Goal: Task Accomplishment & Management: Manage account settings

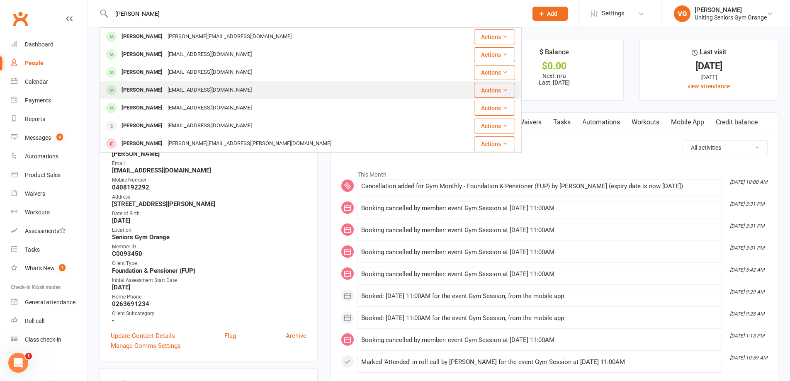
type input "[PERSON_NAME]"
click at [225, 85] on div "[PERSON_NAME] [EMAIL_ADDRESS][DOMAIN_NAME]" at bounding box center [275, 90] width 350 height 17
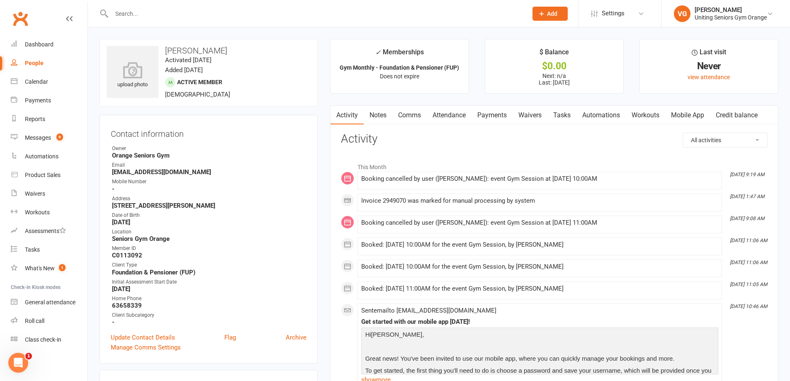
click at [694, 111] on link "Mobile App" at bounding box center [687, 115] width 45 height 19
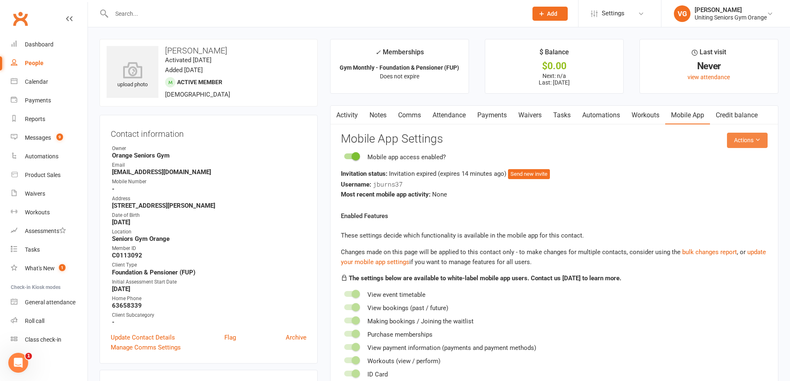
click at [741, 141] on button "Actions" at bounding box center [747, 140] width 41 height 15
click at [735, 175] on link "Send invitation SMS" at bounding box center [720, 176] width 82 height 17
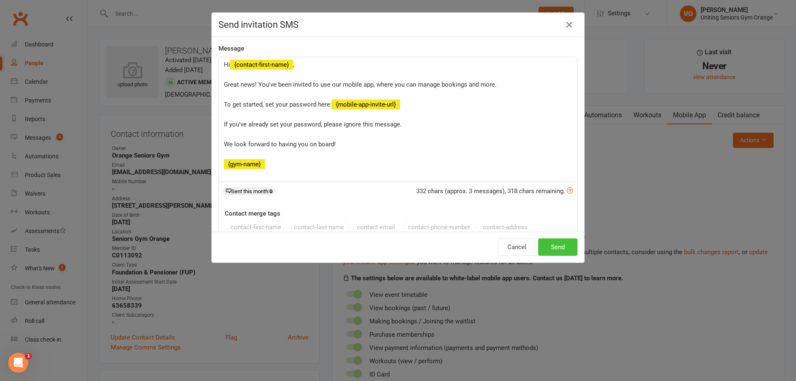
click at [555, 241] on button "Send" at bounding box center [557, 246] width 39 height 17
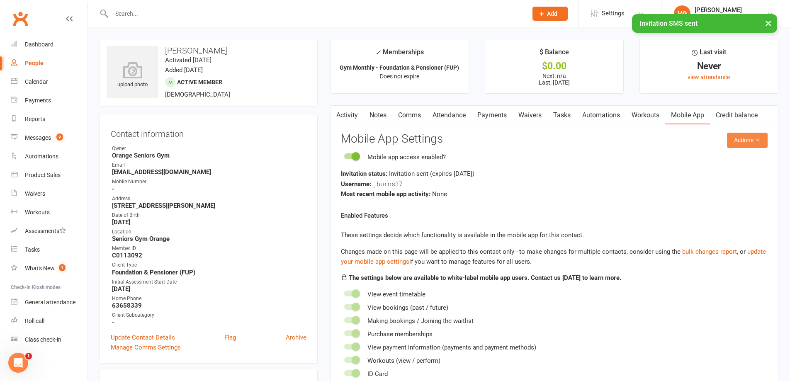
click at [745, 140] on button "Actions" at bounding box center [747, 140] width 41 height 15
click at [736, 163] on link "Send invitation email" at bounding box center [720, 159] width 82 height 17
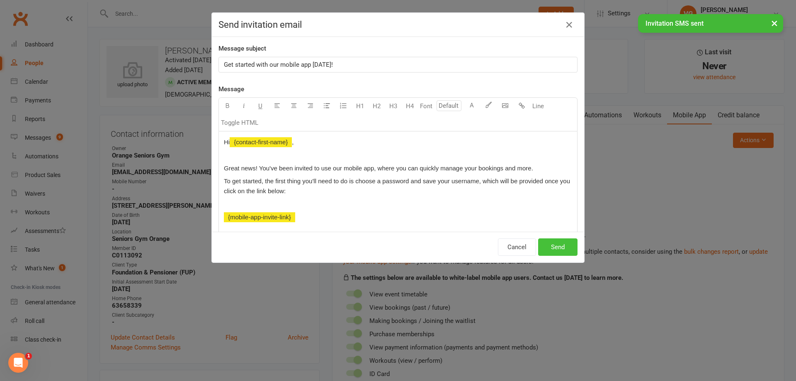
click at [553, 246] on button "Send" at bounding box center [557, 246] width 39 height 17
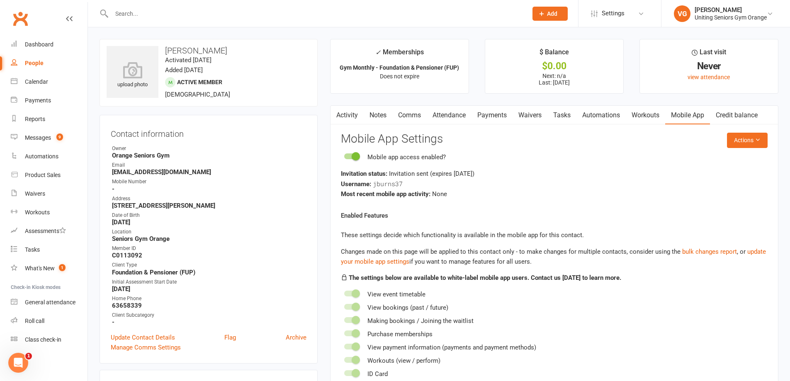
drag, startPoint x: 136, startPoint y: 20, endPoint x: 130, endPoint y: 14, distance: 9.1
click at [136, 20] on div at bounding box center [311, 13] width 422 height 27
click at [139, 13] on input "text" at bounding box center [315, 14] width 413 height 12
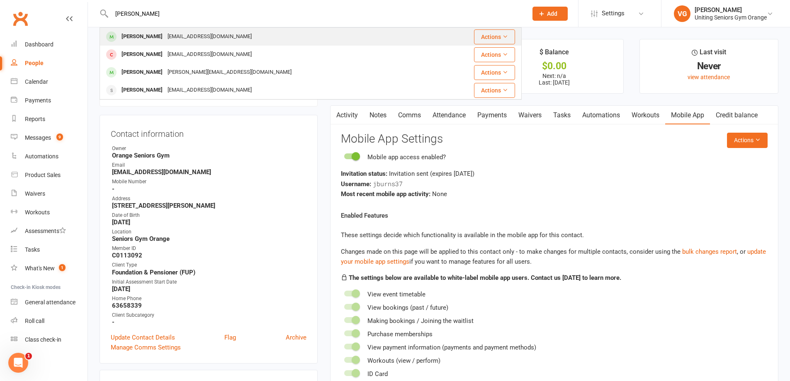
type input "[PERSON_NAME]"
click at [165, 34] on div "[EMAIL_ADDRESS][DOMAIN_NAME]" at bounding box center [209, 37] width 89 height 12
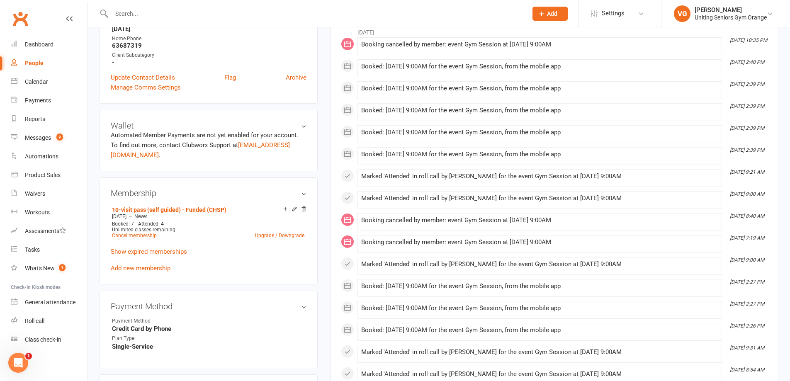
scroll to position [249, 0]
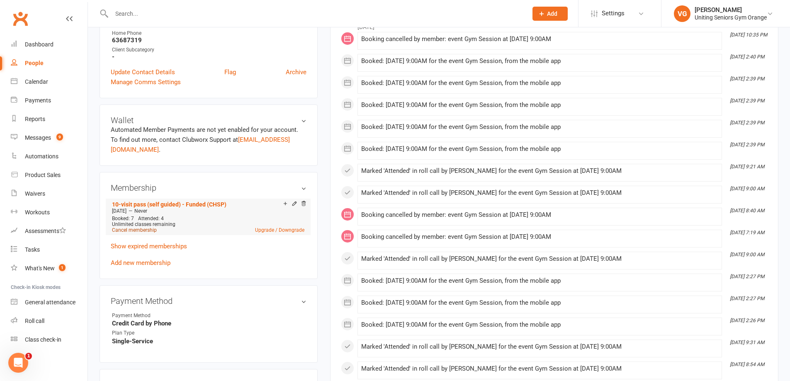
click at [137, 227] on link "Cancel membership" at bounding box center [134, 230] width 45 height 6
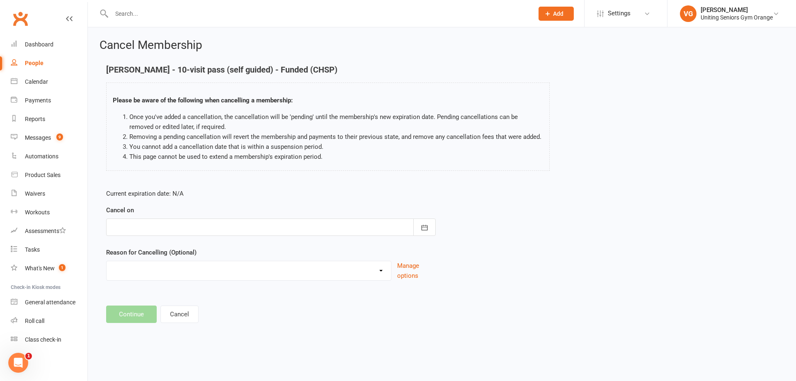
click at [161, 224] on div at bounding box center [271, 227] width 330 height 17
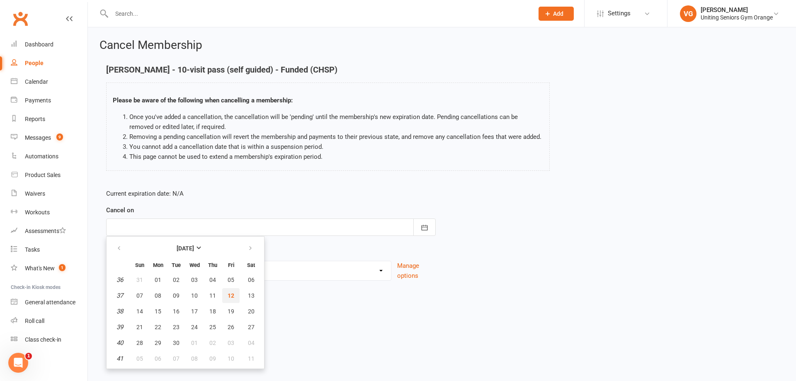
drag, startPoint x: 234, startPoint y: 295, endPoint x: 221, endPoint y: 290, distance: 13.9
click at [234, 294] on span "12" at bounding box center [231, 295] width 7 height 7
type input "[DATE]"
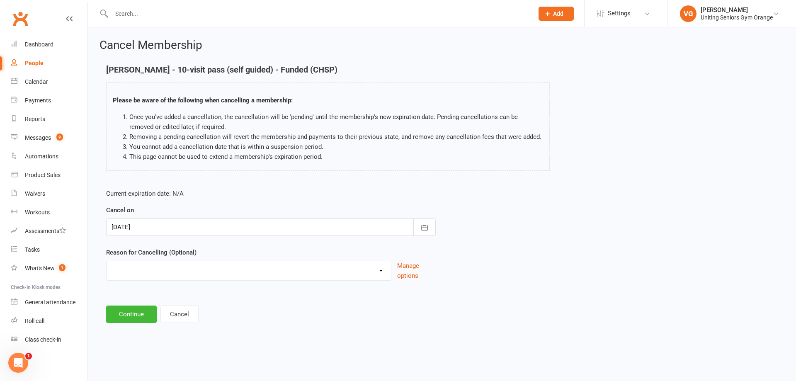
click at [148, 267] on select "EXIT Finished 10VP Finished HASP Health Reasons Holiday Injury Move to 10vp Sur…" at bounding box center [249, 269] width 285 height 17
select select "1"
click at [107, 261] on select "EXIT Finished 10VP Finished HASP Health Reasons Holiday Injury Move to 10vp Sur…" at bounding box center [249, 269] width 285 height 17
click at [137, 314] on button "Continue" at bounding box center [131, 314] width 51 height 17
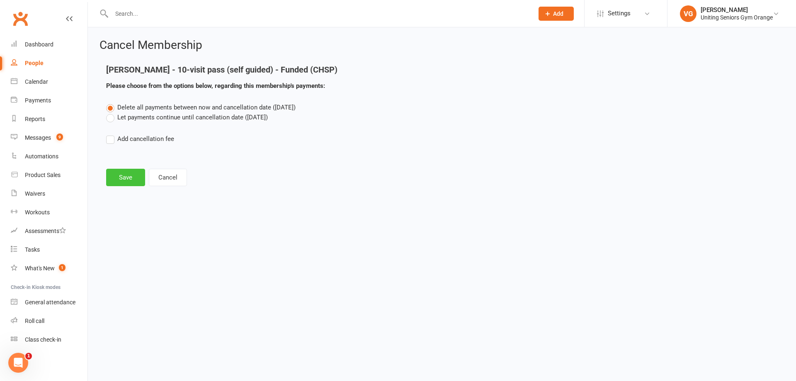
click at [136, 178] on button "Save" at bounding box center [125, 177] width 39 height 17
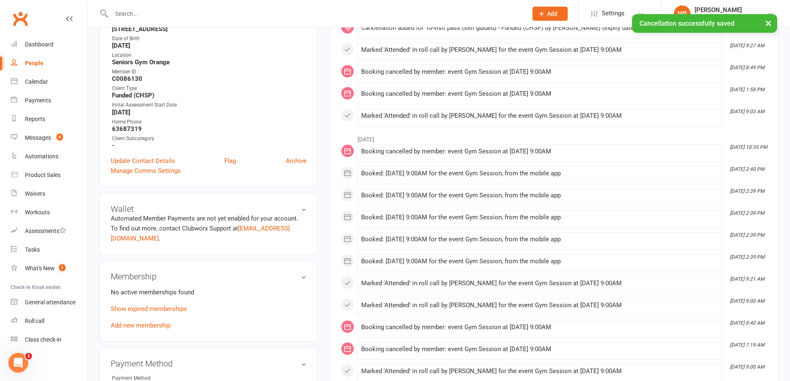
scroll to position [166, 0]
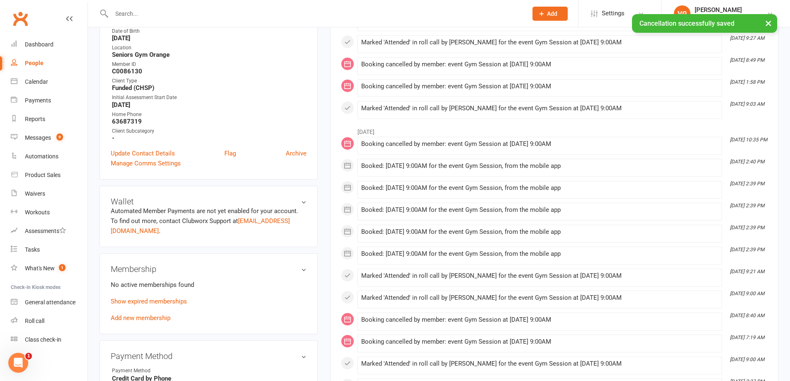
click at [148, 314] on link "Add new membership" at bounding box center [141, 317] width 60 height 7
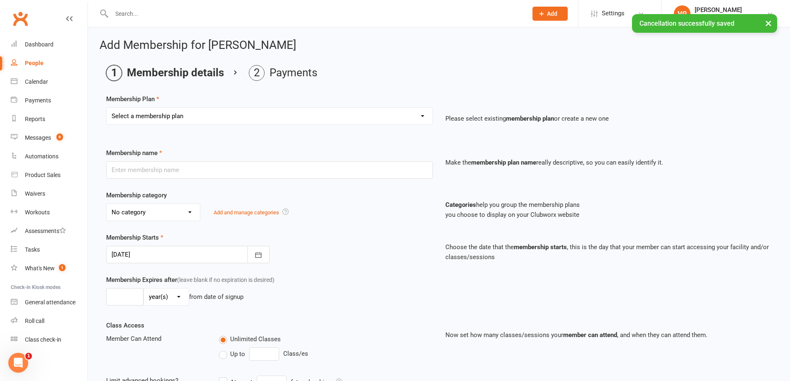
click at [144, 119] on select "Select a membership plan Create new Membership Plan Initial Assessment + Set Up…" at bounding box center [270, 116] width 326 height 17
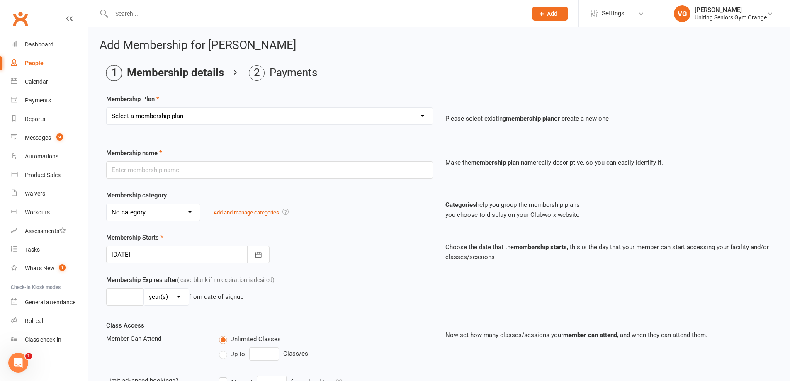
select select "11"
click at [107, 108] on select "Select a membership plan Create new Membership Plan Initial Assessment + Set Up…" at bounding box center [270, 116] width 326 height 17
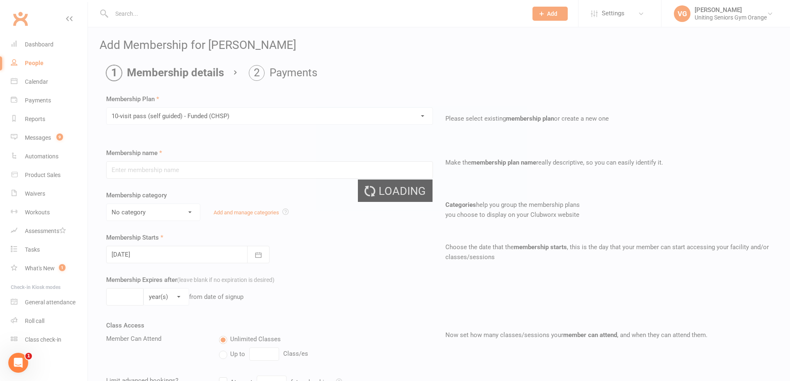
type input "10-visit pass (self guided) - Funded (CHSP)"
select select "0"
type input "0"
select select "2"
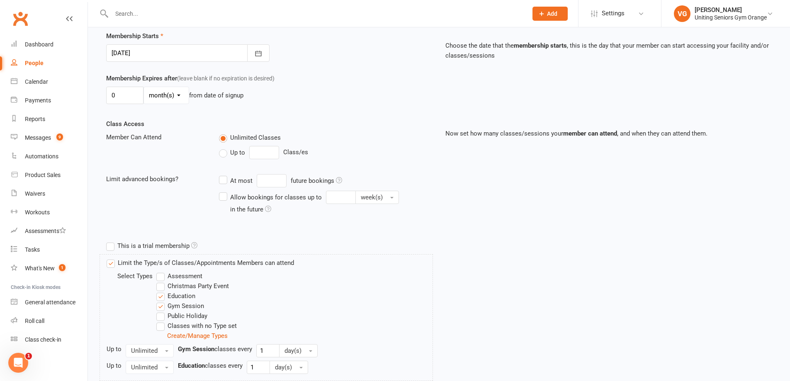
scroll to position [249, 0]
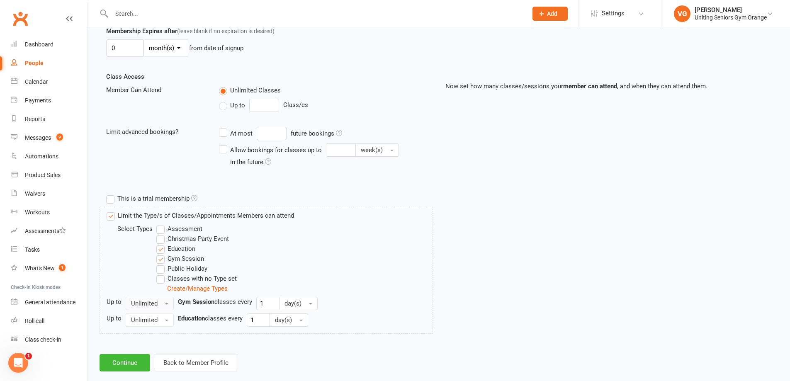
click at [143, 305] on span "Unlimited" at bounding box center [144, 303] width 27 height 7
click at [144, 333] on link "1" at bounding box center [167, 338] width 82 height 17
click at [135, 363] on button "Continue" at bounding box center [125, 362] width 51 height 17
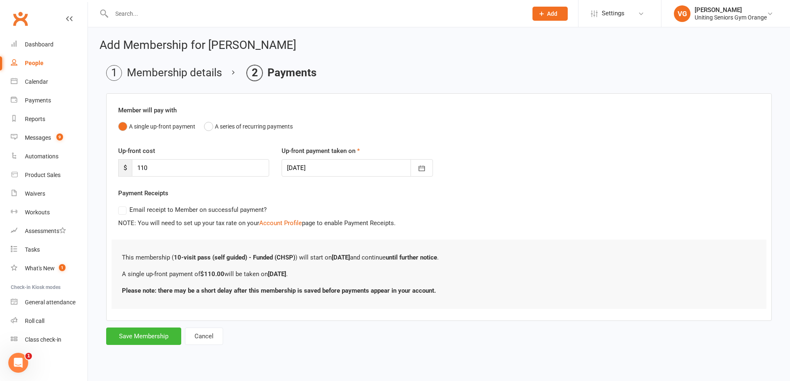
scroll to position [0, 0]
click at [146, 339] on button "Save Membership" at bounding box center [143, 336] width 75 height 17
